Goal: Information Seeking & Learning: Learn about a topic

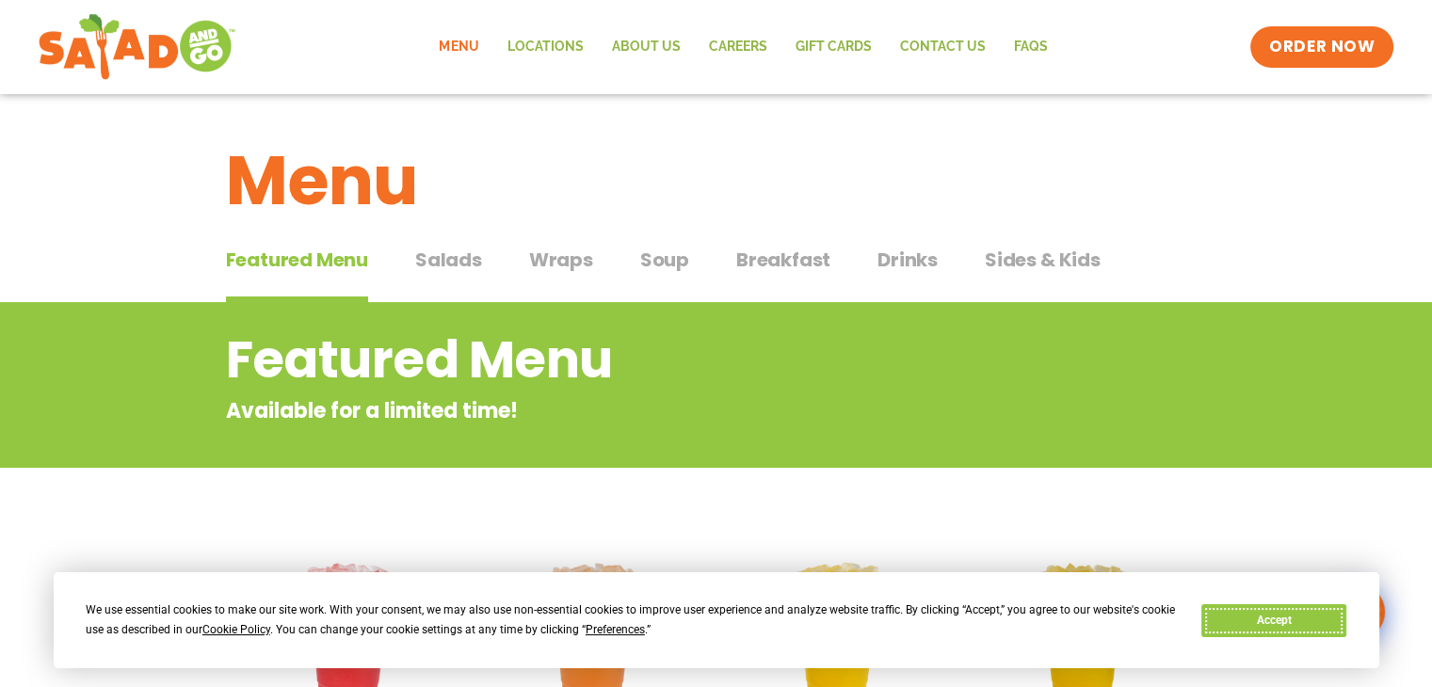
click at [1252, 621] on button "Accept" at bounding box center [1273, 621] width 145 height 33
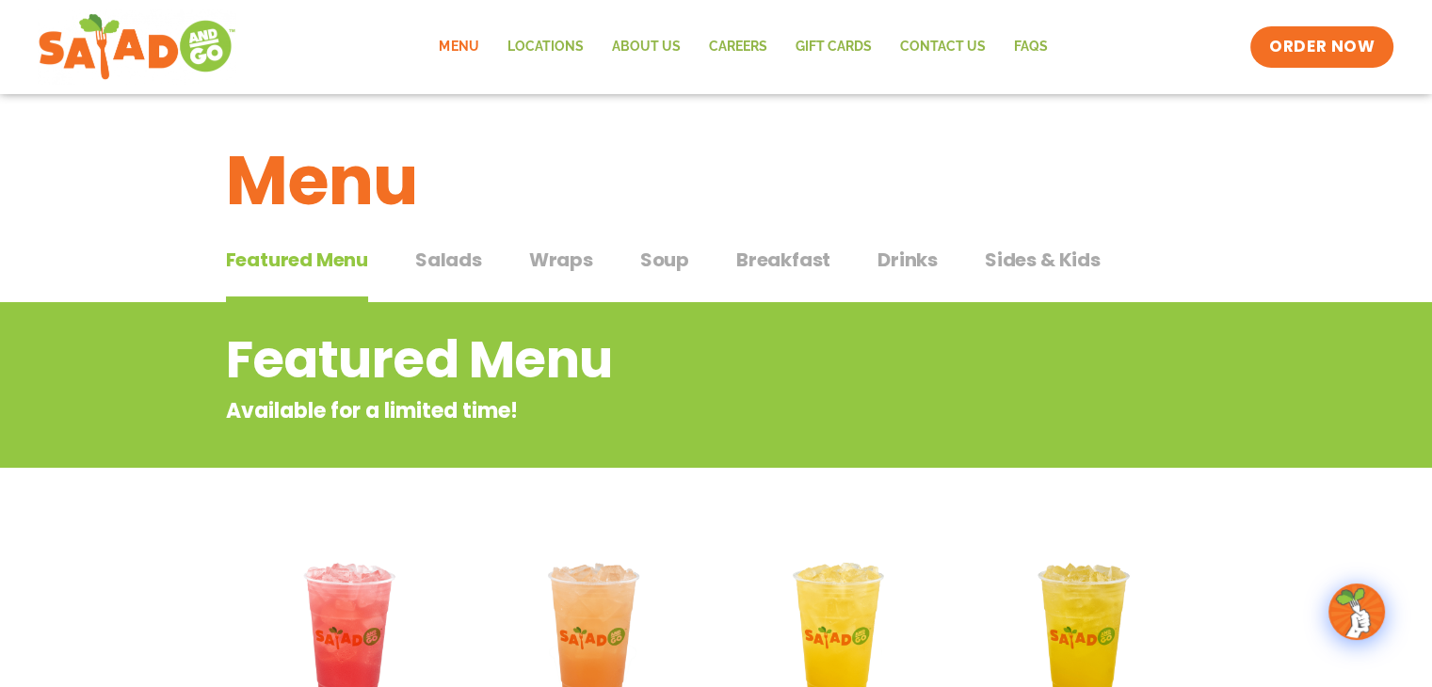
click at [1156, 51] on div "Menu Locations About Us Careers GIFT CARDS Contact Us FAQs Menu Menu Locations …" at bounding box center [716, 46] width 1356 height 75
drag, startPoint x: 1104, startPoint y: 53, endPoint x: 1126, endPoint y: 20, distance: 40.0
click at [1114, 46] on div "Menu Locations About Us Careers GIFT CARDS Contact Us FAQs Menu Menu Locations …" at bounding box center [716, 46] width 1356 height 75
click at [1189, 57] on div "Menu Locations About Us Careers GIFT CARDS Contact Us FAQs Menu Menu Locations …" at bounding box center [716, 46] width 1356 height 75
click at [1143, 56] on div "Menu Locations About Us Careers GIFT CARDS Contact Us FAQs Menu Menu Locations …" at bounding box center [716, 46] width 1356 height 75
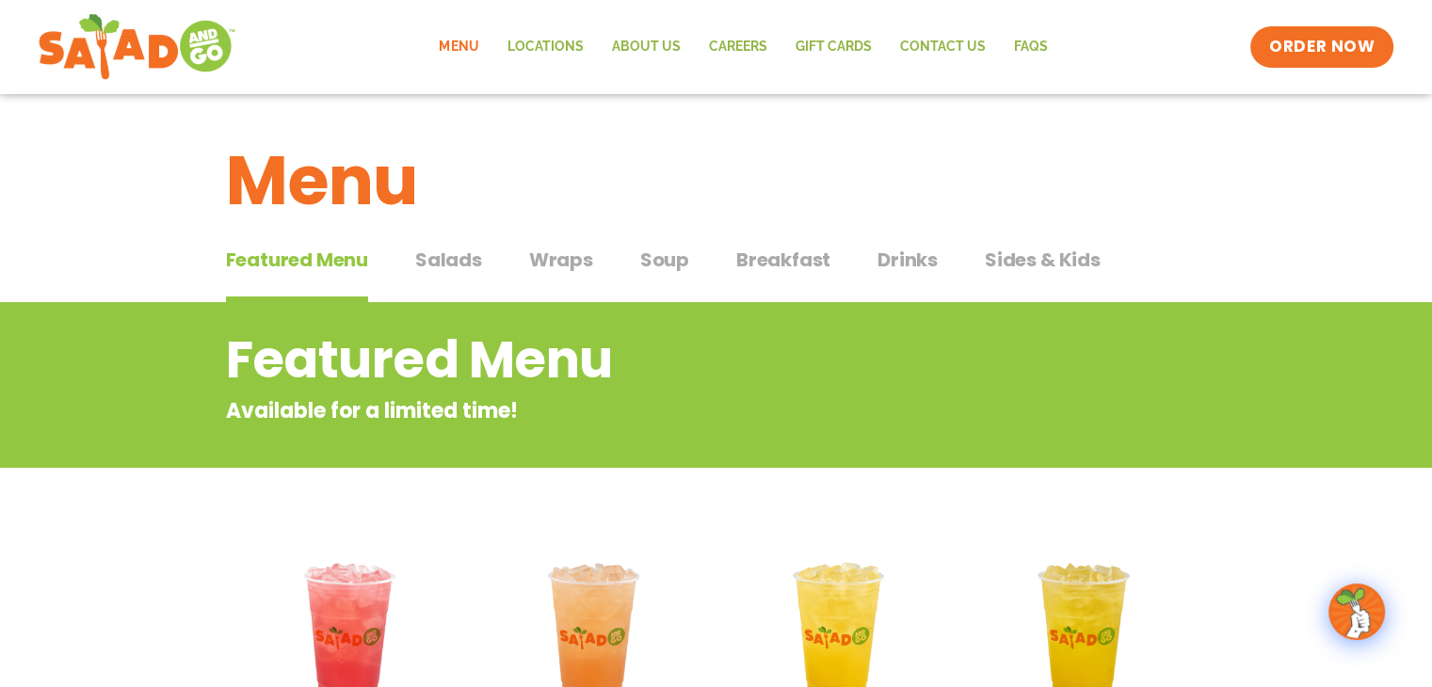
click at [1029, 166] on h1 "Menu" at bounding box center [716, 181] width 981 height 102
click at [1122, 42] on div "Menu Locations About Us Careers GIFT CARDS Contact Us FAQs Menu Menu Locations …" at bounding box center [716, 46] width 1356 height 75
click at [1105, 19] on div "Menu Locations About Us Careers GIFT CARDS Contact Us FAQs Menu Menu Locations …" at bounding box center [716, 46] width 1356 height 75
click at [1135, 20] on div "Menu Locations About Us Careers GIFT CARDS Contact Us FAQs Menu Menu Locations …" at bounding box center [716, 46] width 1356 height 75
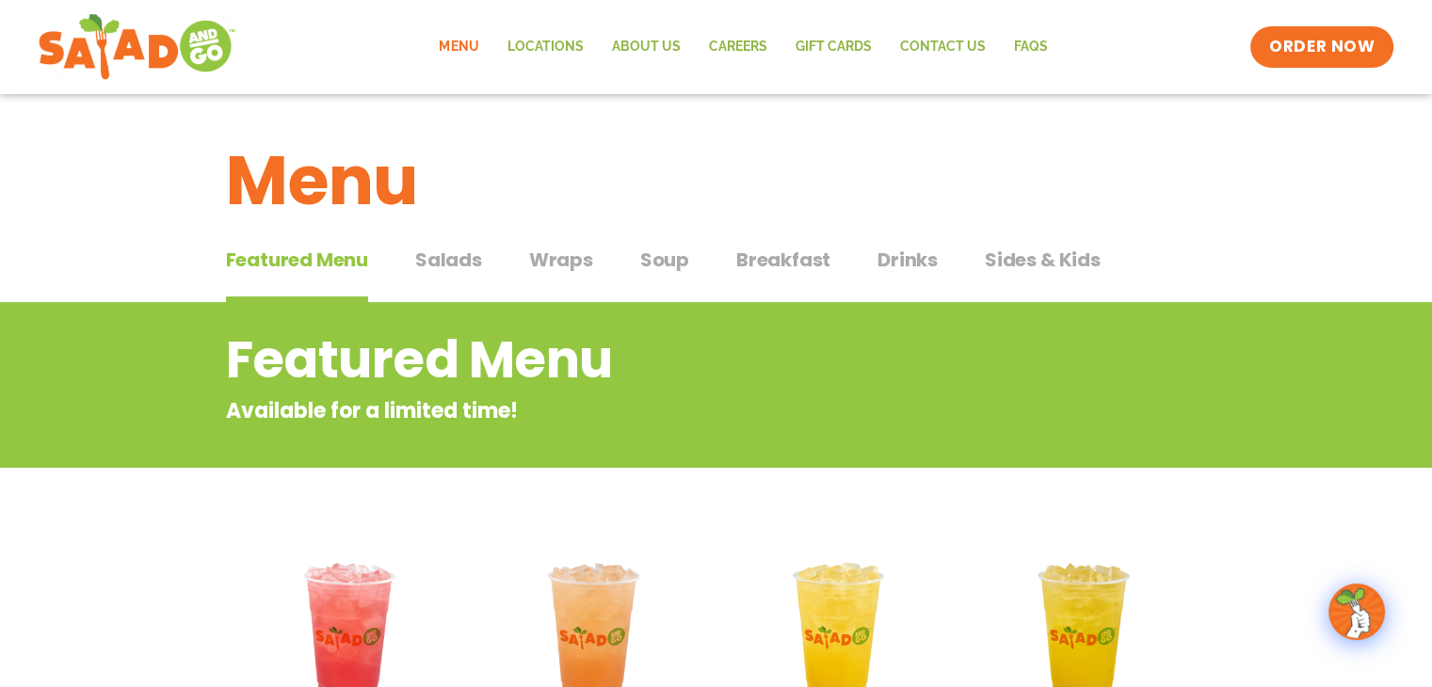
click at [8, 401] on div "Featured Menu Available for a limited time!" at bounding box center [716, 385] width 1432 height 166
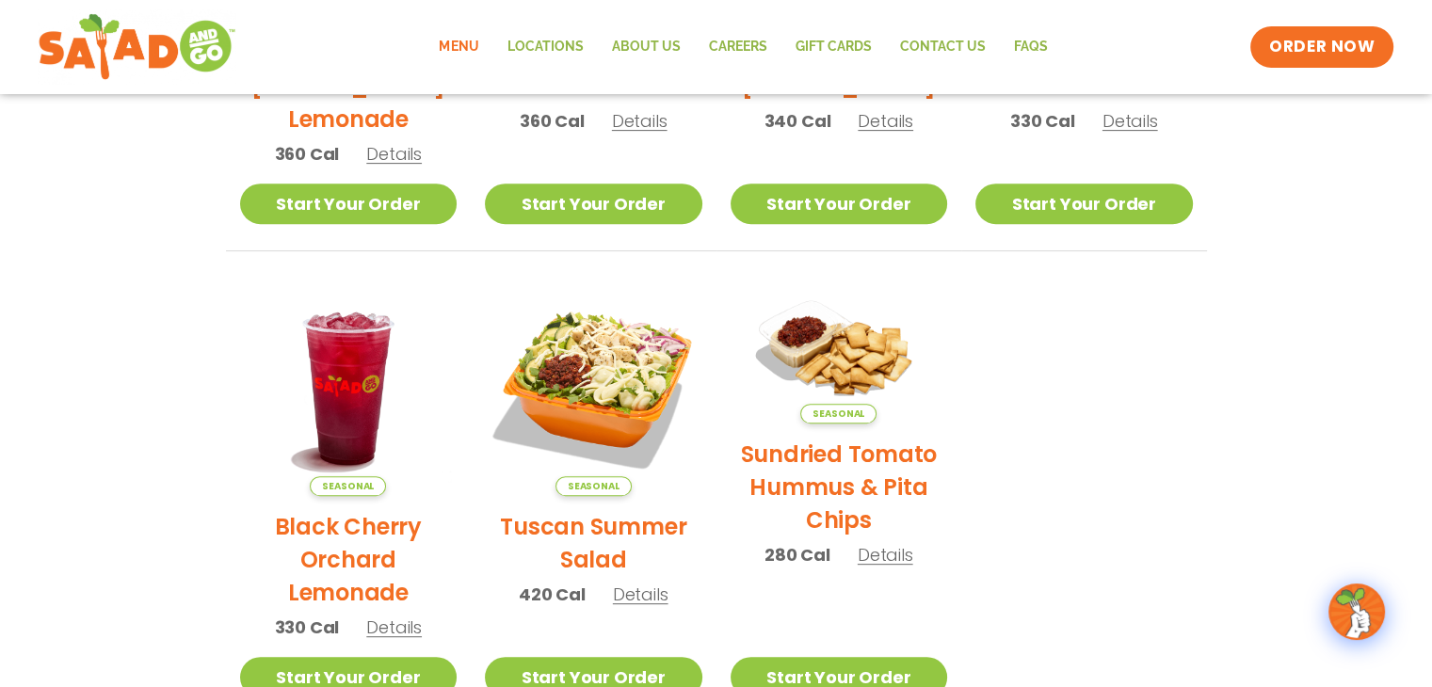
scroll to position [753, 0]
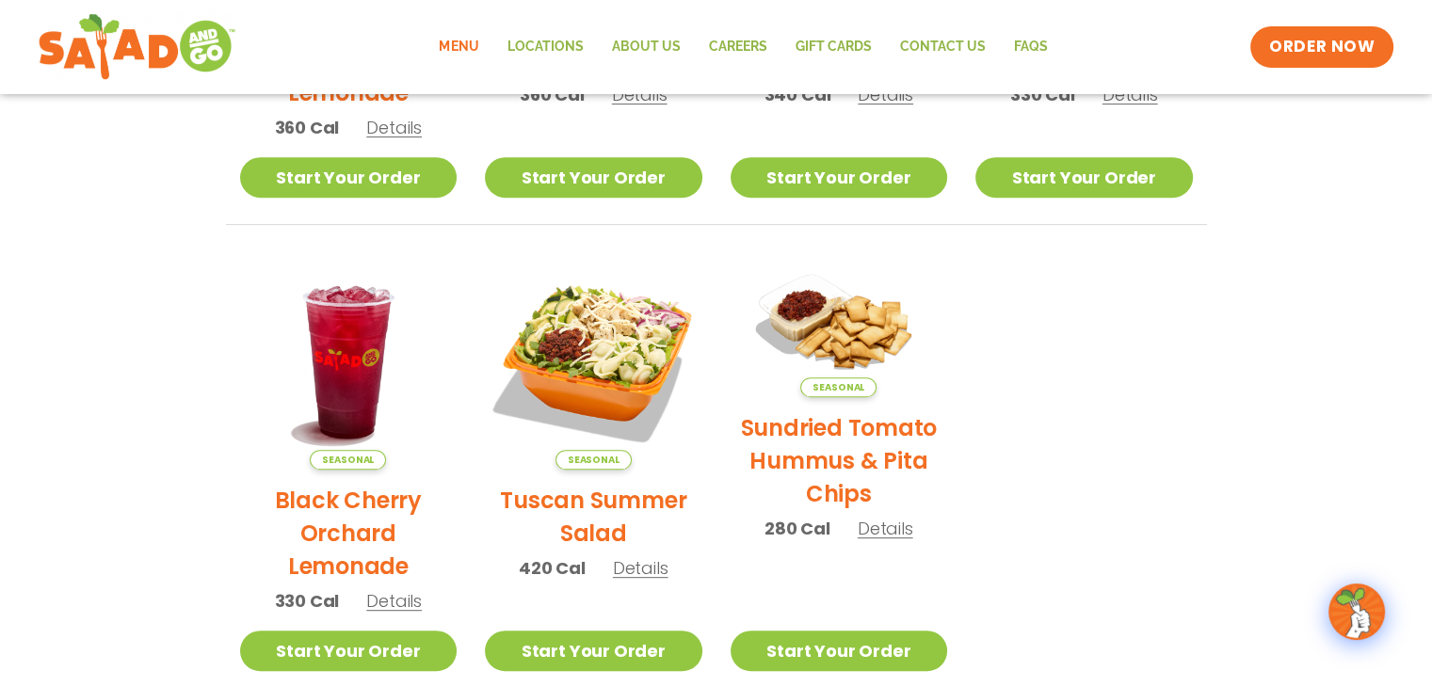
click at [1113, 3] on div "Menu Locations About Us Careers GIFT CARDS Contact Us FAQs Menu Menu Locations …" at bounding box center [716, 47] width 1432 height 94
drag, startPoint x: 1102, startPoint y: 33, endPoint x: 1106, endPoint y: 5, distance: 28.6
click at [1102, 22] on div "Menu Locations About Us Careers GIFT CARDS Contact Us FAQs Menu Menu Locations …" at bounding box center [716, 46] width 1356 height 75
click at [1185, 50] on div "Menu Locations About Us Careers GIFT CARDS Contact Us FAQs Menu Menu Locations …" at bounding box center [716, 46] width 1356 height 75
click at [0, 421] on section "Featured Menu Available for a limited time! Seasonal Blackberry [PERSON_NAME] L…" at bounding box center [716, 124] width 1432 height 1150
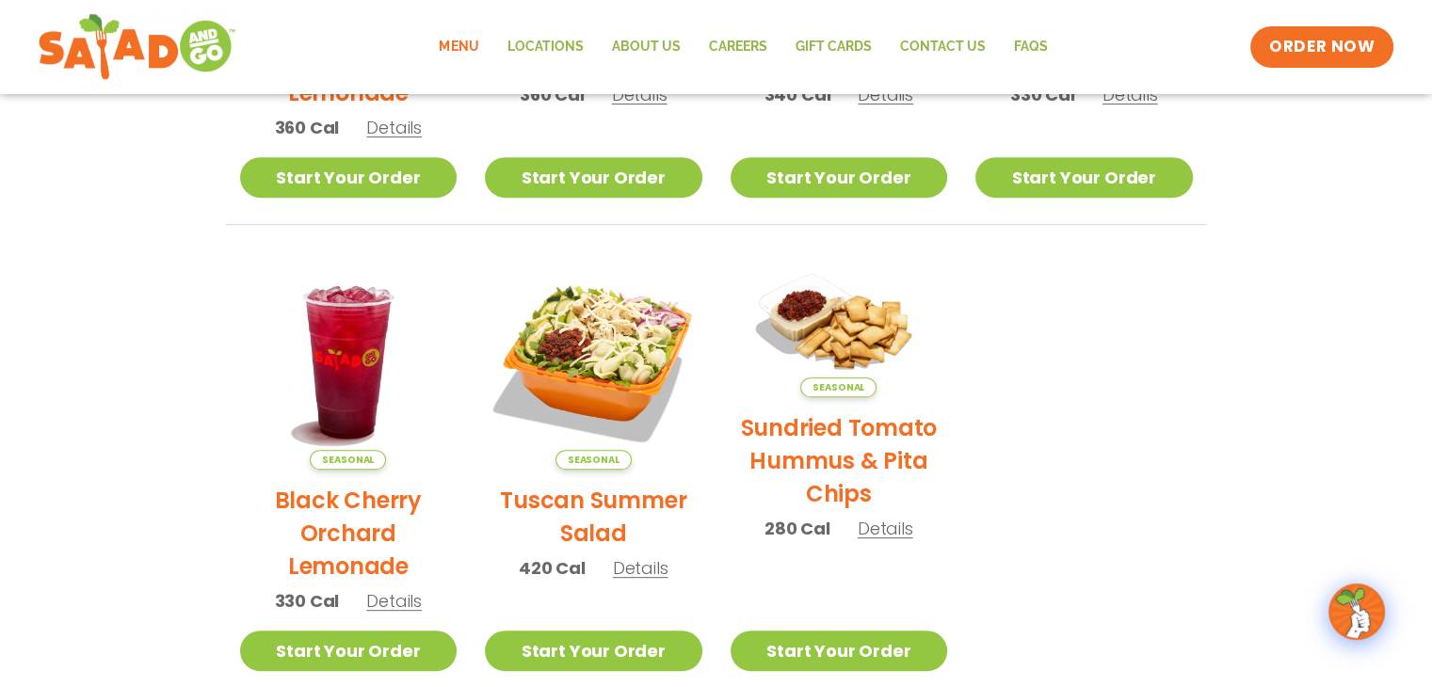
click at [1092, 37] on div "Menu Locations About Us Careers GIFT CARDS Contact Us FAQs Menu Menu Locations …" at bounding box center [716, 46] width 1356 height 75
click at [0, 341] on section "Featured Menu Available for a limited time! Seasonal Blackberry [PERSON_NAME] L…" at bounding box center [716, 124] width 1432 height 1150
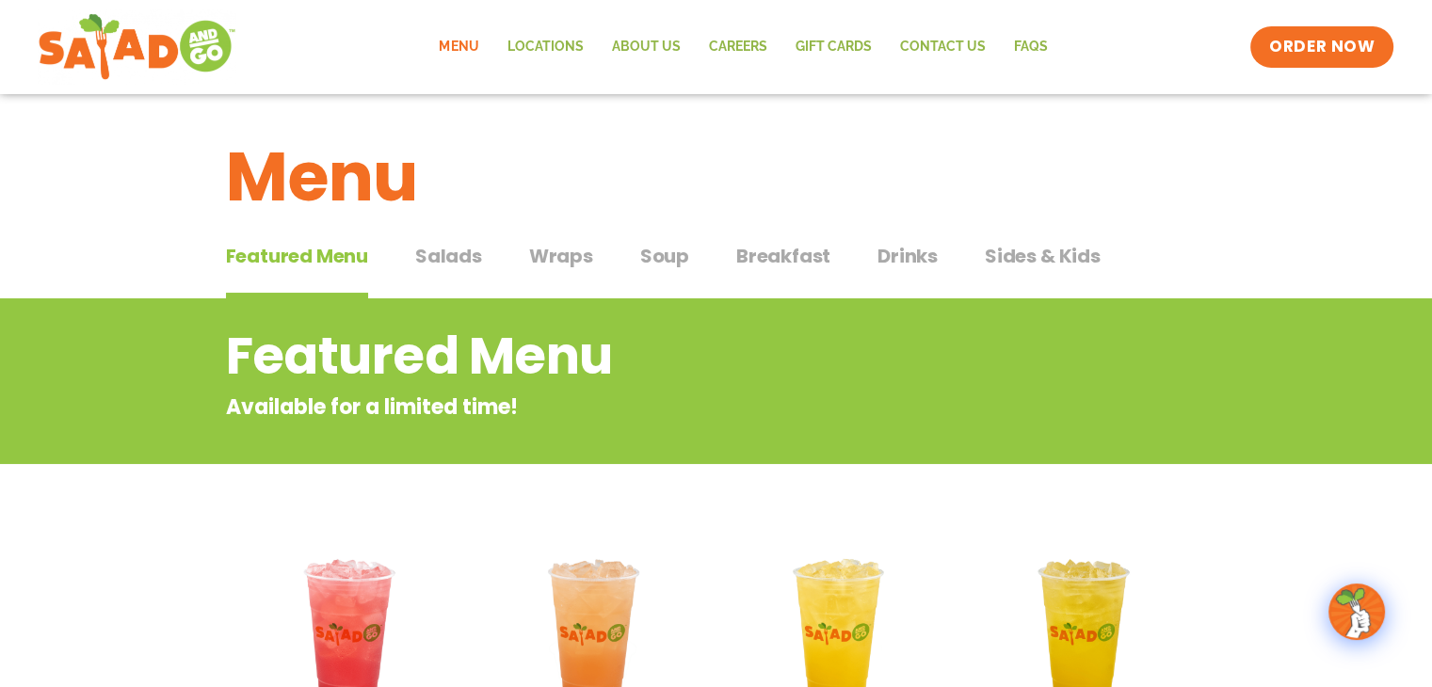
scroll to position [0, 0]
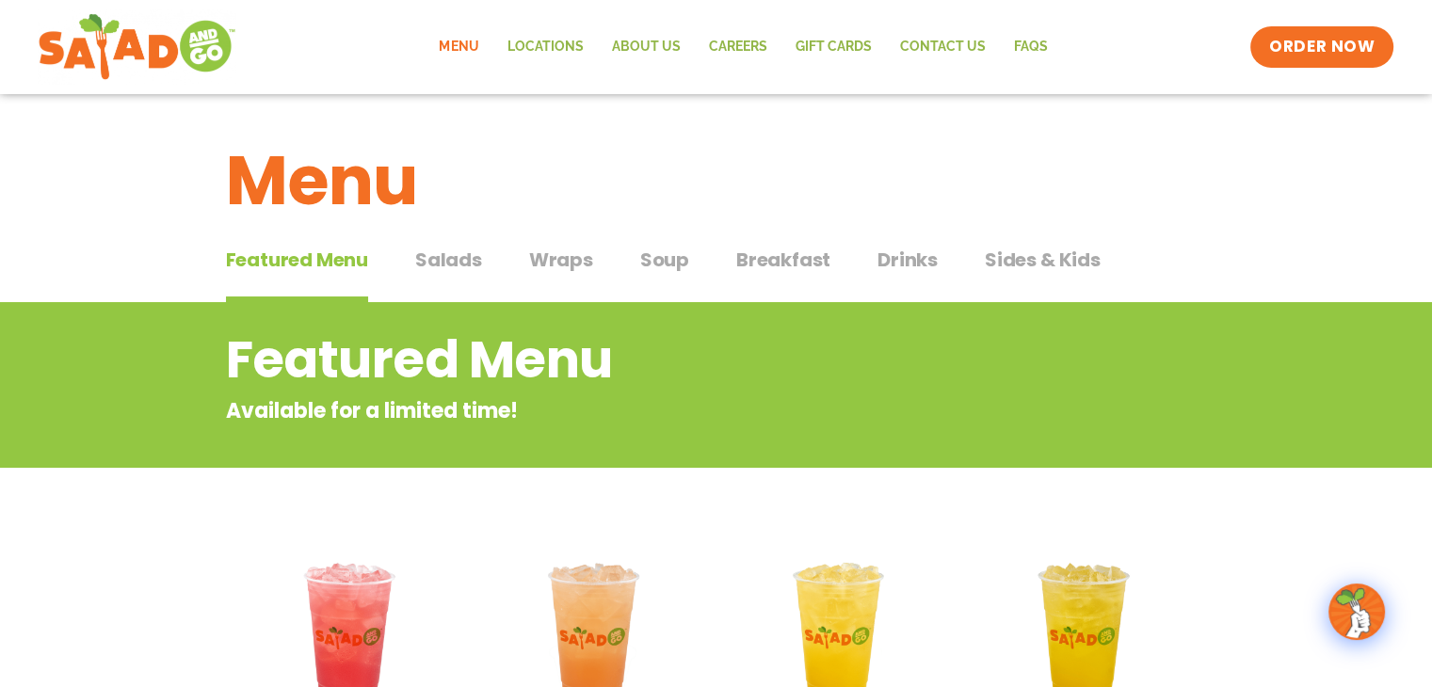
click at [1190, 45] on div "Menu Locations About Us Careers GIFT CARDS Contact Us FAQs Menu Menu Locations …" at bounding box center [716, 46] width 1356 height 75
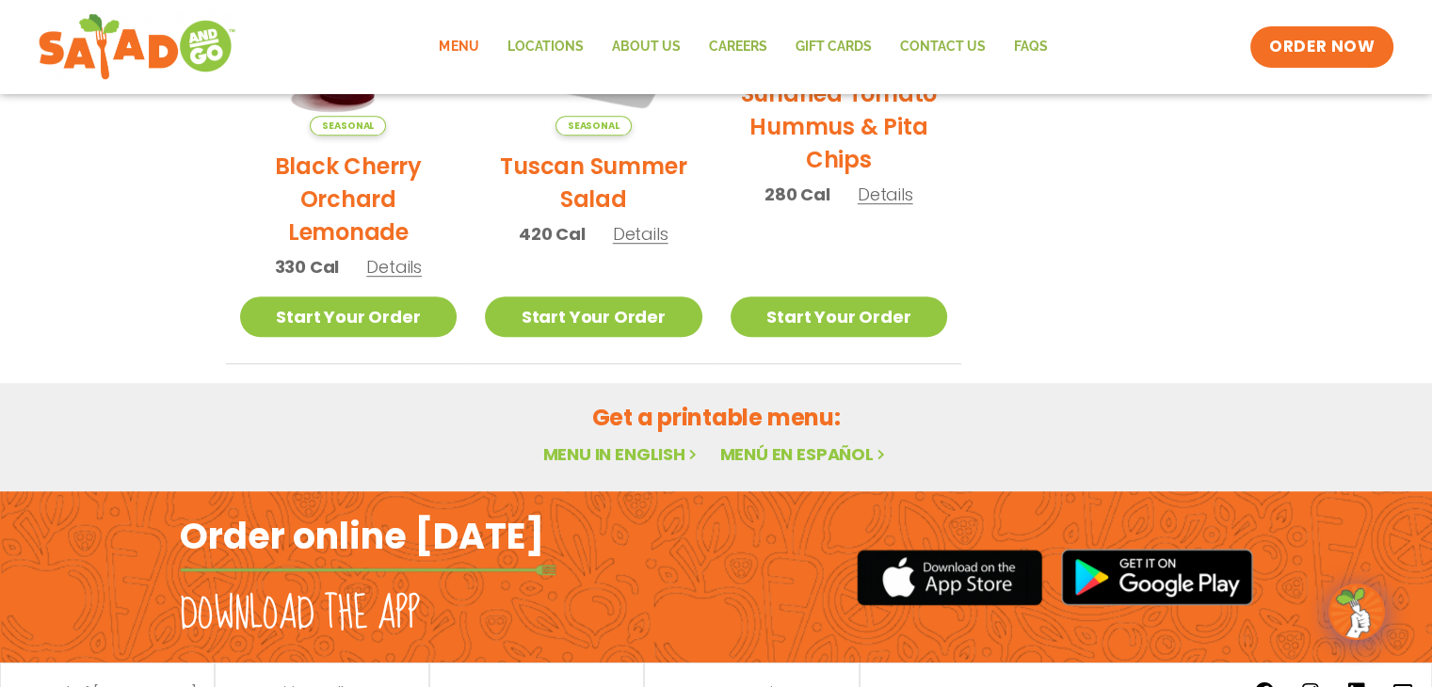
scroll to position [1179, 0]
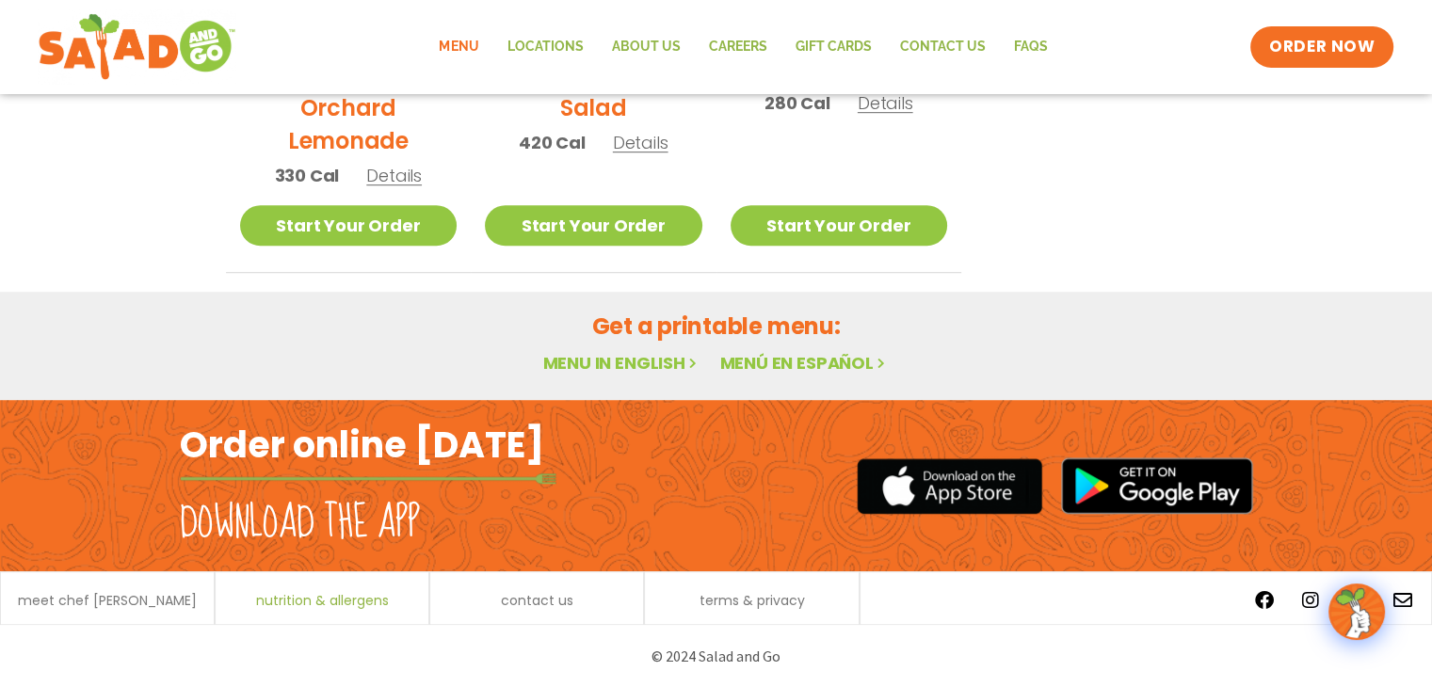
click at [331, 596] on span "nutrition & allergens" at bounding box center [322, 600] width 133 height 13
